Goal: Communication & Community: Participate in discussion

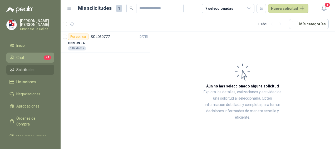
click at [20, 61] on link "Chat 47" at bounding box center [30, 57] width 48 height 10
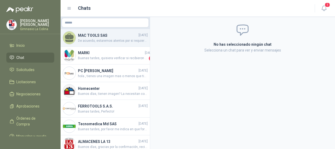
click at [99, 43] on span "De acuerdo, estaremos atentos por si requieres algo mas." at bounding box center [113, 40] width 70 height 5
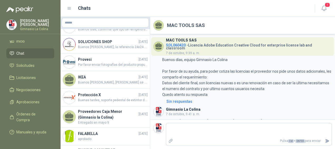
scroll to position [452, 0]
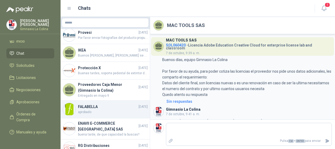
click at [79, 104] on h4 "FALABELLA" at bounding box center [108, 107] width 60 height 6
